Goal: Navigation & Orientation: Understand site structure

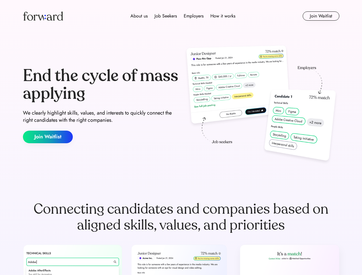
click at [181, 137] on div "End the cycle of mass applying We clearly highlight skills, values, and interes…" at bounding box center [181, 105] width 316 height 123
click at [181, 16] on div "About us Job Seekers Employers How it works" at bounding box center [183, 16] width 226 height 7
click at [43, 16] on img at bounding box center [43, 15] width 40 height 9
click at [183, 16] on div "About us Job Seekers Employers How it works" at bounding box center [183, 16] width 226 height 7
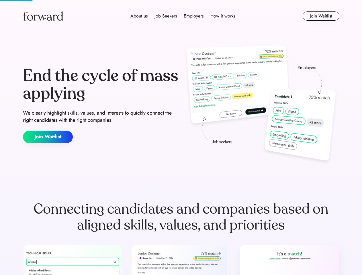
click at [139, 16] on div "About us" at bounding box center [138, 16] width 17 height 7
click at [166, 16] on div "Job Seekers" at bounding box center [165, 16] width 22 height 7
click at [193, 16] on div "Employers" at bounding box center [194, 16] width 20 height 7
